Goal: Task Accomplishment & Management: Manage account settings

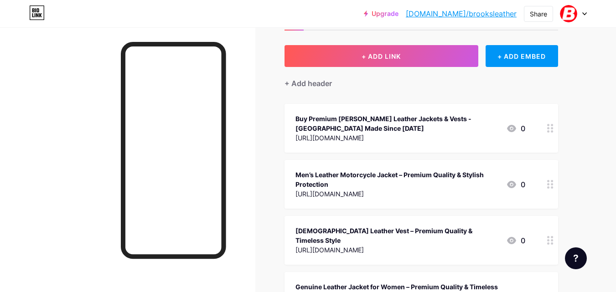
scroll to position [83, 0]
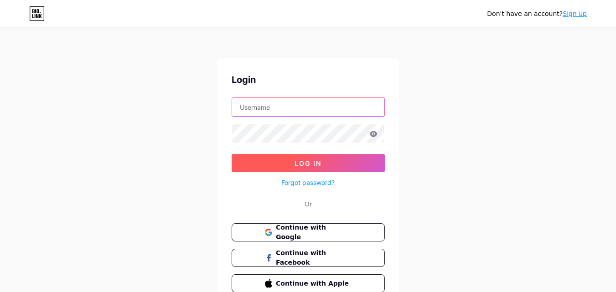
type input "brooksleatherstore@gmail.com"
click at [292, 162] on button "Log In" at bounding box center [307, 163] width 153 height 18
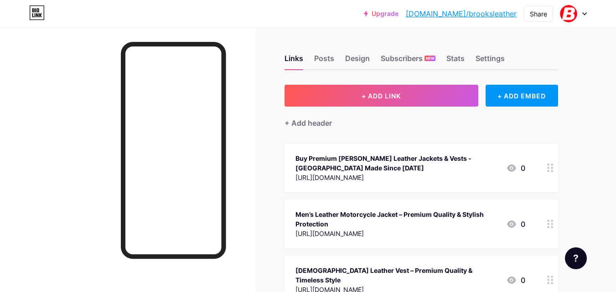
click at [586, 13] on icon at bounding box center [584, 14] width 4 height 2
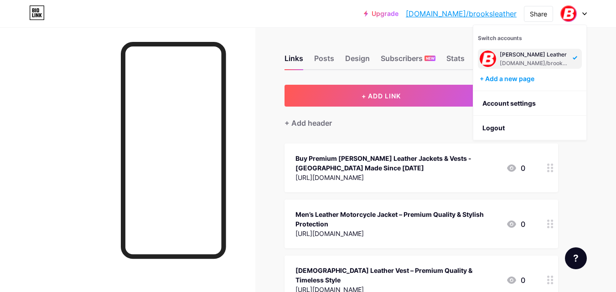
click at [253, 77] on div at bounding box center [127, 173] width 255 height 292
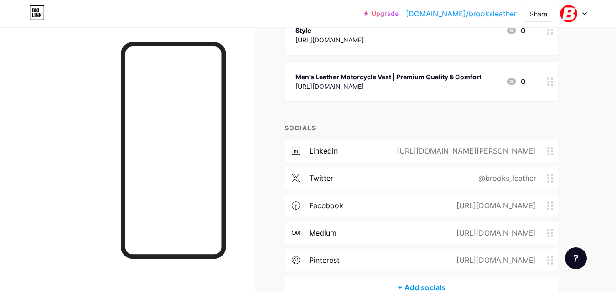
scroll to position [348, 0]
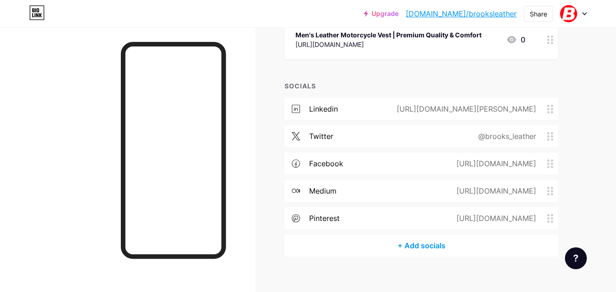
click at [506, 13] on link "[DOMAIN_NAME]/brooksleather" at bounding box center [461, 13] width 111 height 11
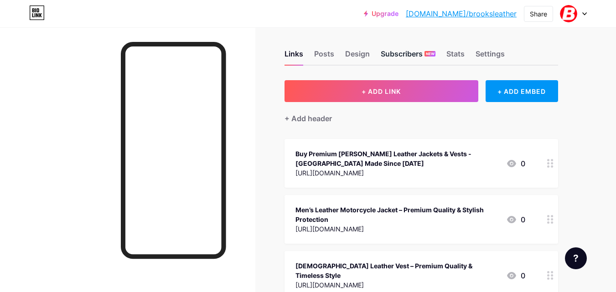
scroll to position [0, 0]
